Goal: Feedback & Contribution: Submit feedback/report problem

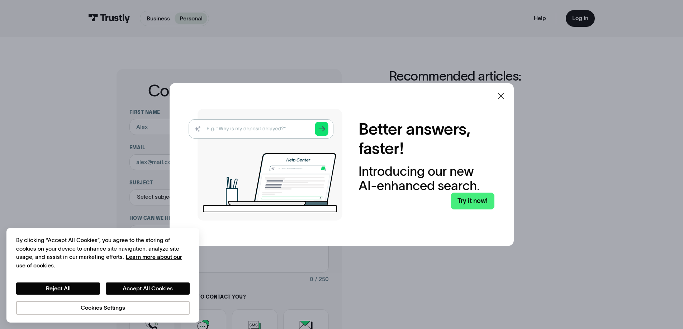
click at [503, 94] on icon at bounding box center [500, 96] width 9 height 9
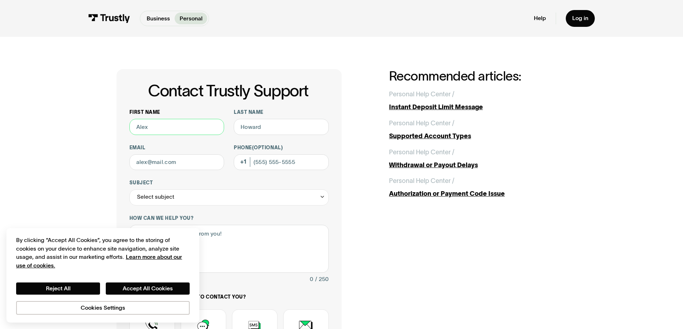
click at [168, 132] on input "First name" at bounding box center [176, 127] width 95 height 16
type input "Aaron"
type input "Roehr"
type input "airhoops7@gmail.com"
type input "(563) 343-6445"
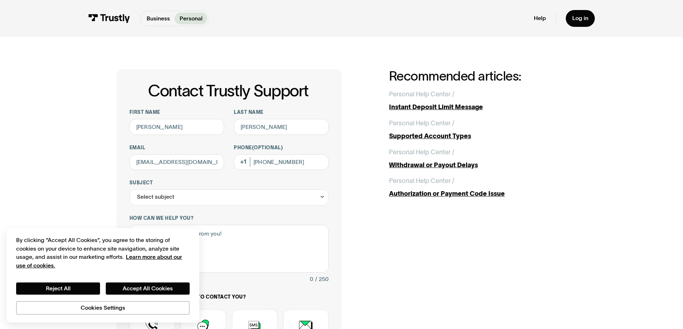
click at [94, 138] on div "Contact Trustly Support First name Aaron Last name Roehr Email airhoops7@gmail.…" at bounding box center [341, 252] width 651 height 431
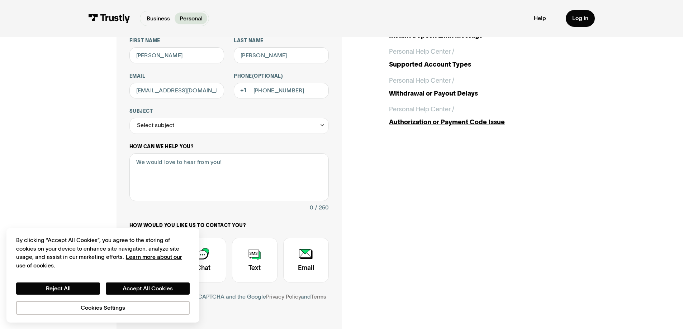
scroll to position [108, 0]
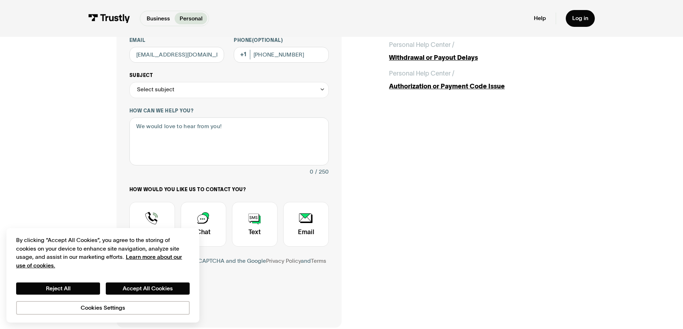
click at [164, 91] on div "Select subject" at bounding box center [155, 90] width 37 height 10
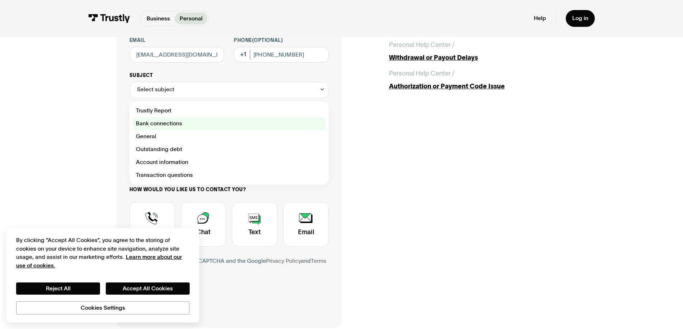
click at [163, 124] on div "Contact Trustly Support" at bounding box center [229, 124] width 193 height 13
type input "**********"
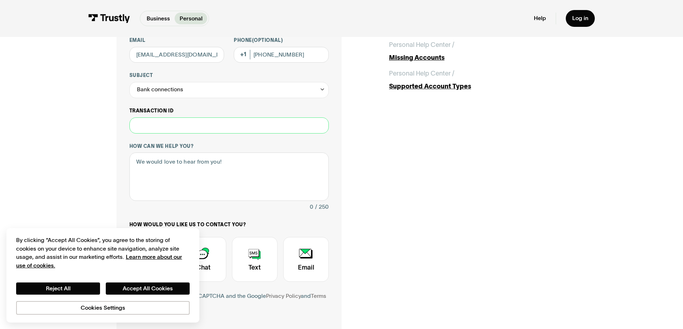
click at [164, 126] on input "Transaction ID" at bounding box center [228, 126] width 199 height 16
click at [161, 95] on div "Bank connections" at bounding box center [160, 90] width 46 height 10
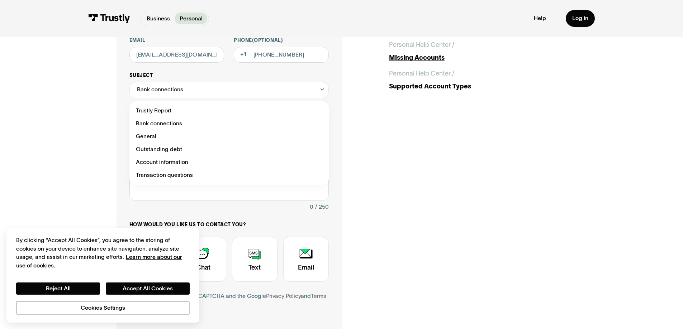
scroll to position [143, 0]
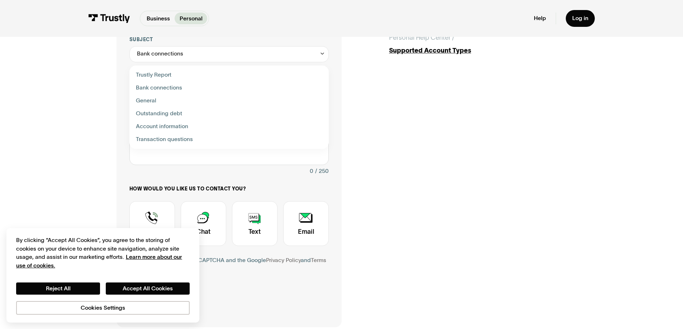
click at [89, 123] on div "**********" at bounding box center [341, 127] width 651 height 466
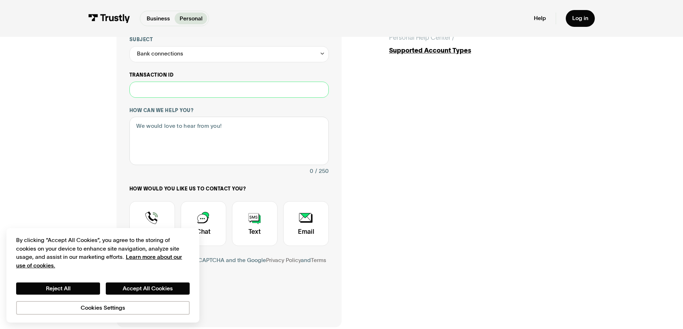
click at [164, 86] on input "Transaction ID" at bounding box center [228, 90] width 199 height 16
click at [164, 125] on textarea "How can we help you?" at bounding box center [228, 141] width 199 height 48
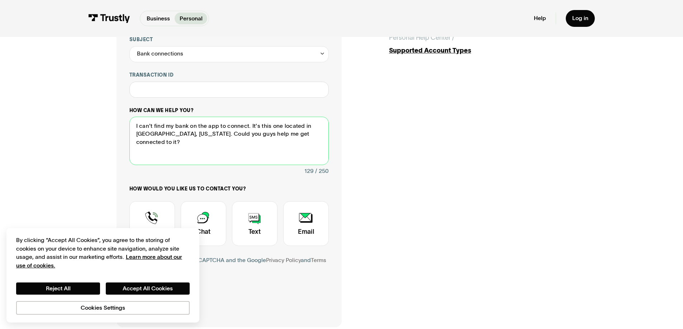
paste textarea "https://www.goambank.com/"
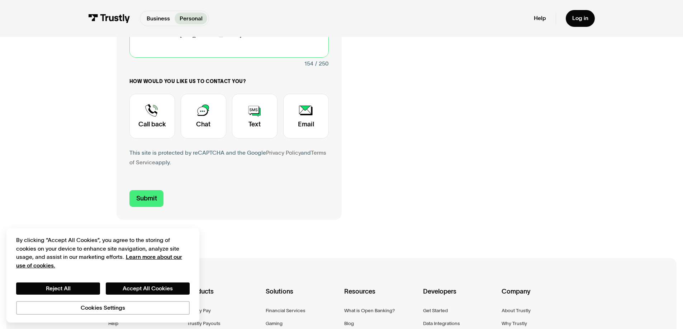
scroll to position [287, 0]
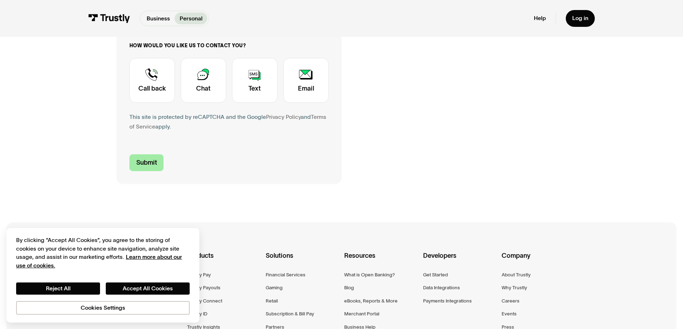
type textarea "I can't find my bank on the app to connect. It's this one located in Davenport,…"
click at [139, 167] on input "Submit" at bounding box center [146, 162] width 34 height 17
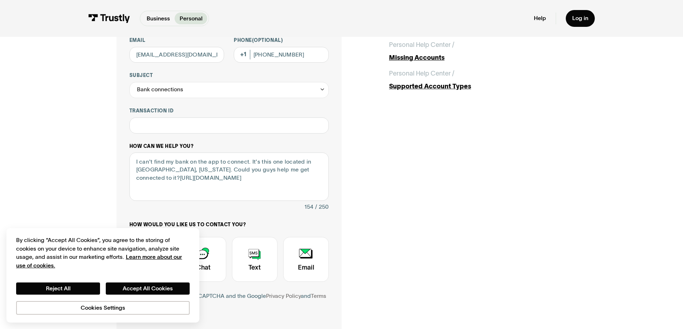
scroll to position [179, 0]
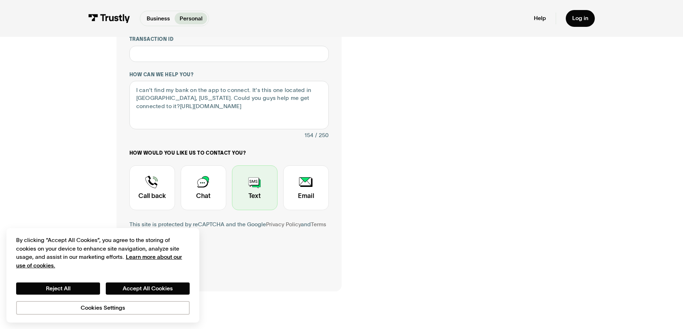
click at [256, 194] on div "Contact Trustly Support" at bounding box center [255, 188] width 46 height 45
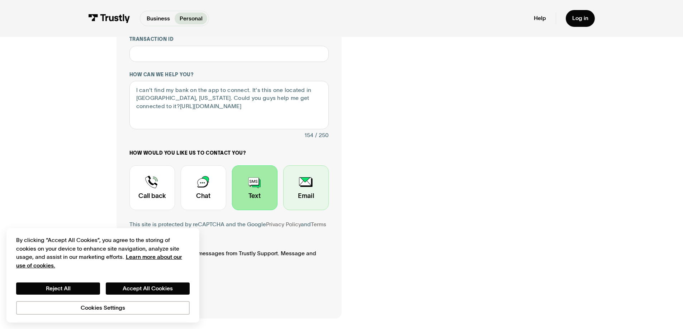
click at [320, 195] on div "Contact Trustly Support" at bounding box center [306, 188] width 46 height 45
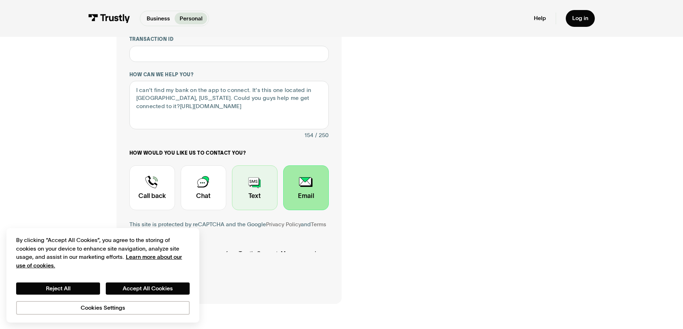
click at [259, 187] on div "Contact Trustly Support" at bounding box center [255, 188] width 46 height 45
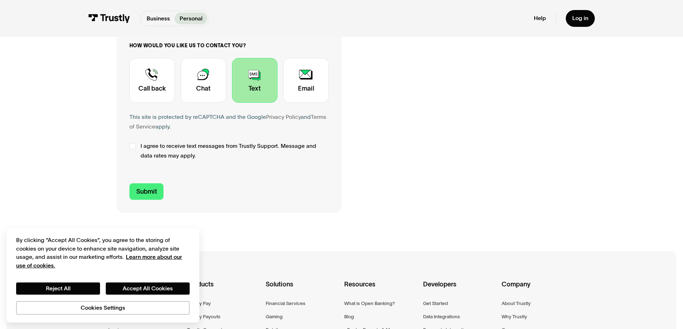
scroll to position [323, 0]
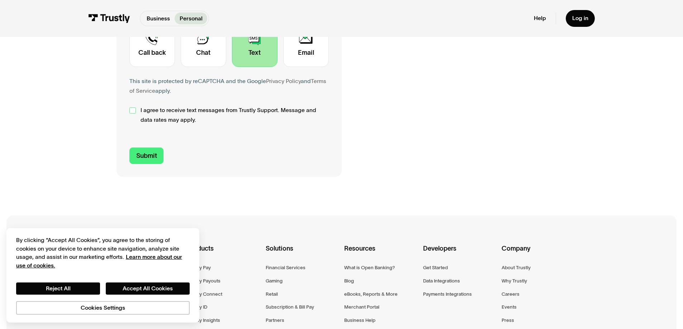
click at [134, 111] on div "Contact Trustly Support" at bounding box center [132, 111] width 6 height 6
click at [150, 161] on input "Submit" at bounding box center [146, 156] width 34 height 17
type input "+15633436445"
